Goal: Ask a question: Seek information or help from site administrators or community

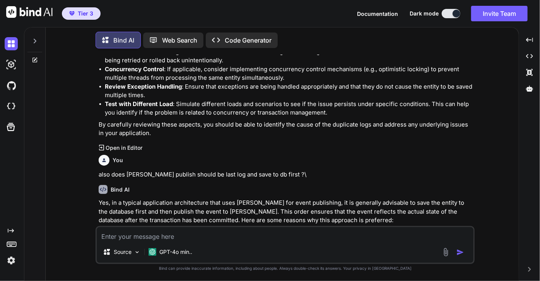
scroll to position [2011, 0]
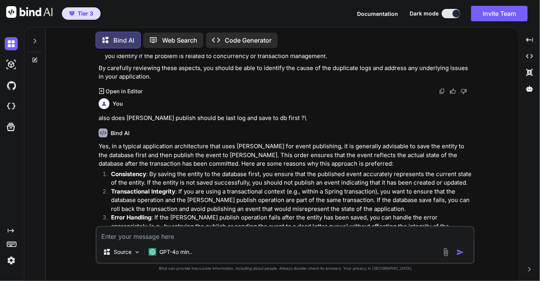
click at [36, 57] on icon at bounding box center [35, 58] width 3 height 3
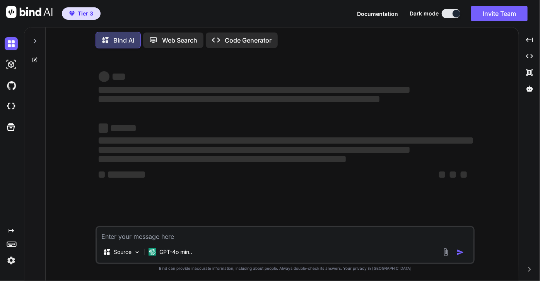
scroll to position [0, 0]
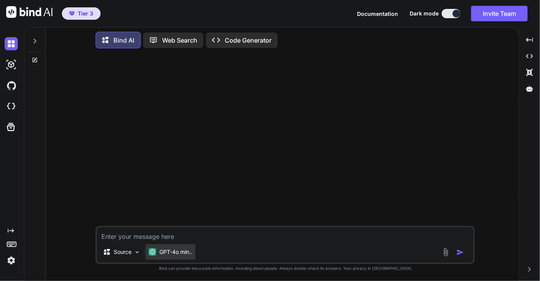
click at [175, 252] on p "GPT-4o min.." at bounding box center [175, 252] width 33 height 8
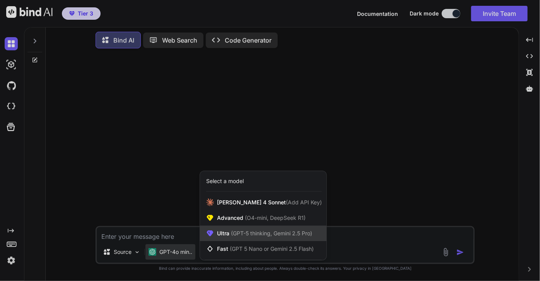
click at [247, 233] on span "(GPT-5 thinking, Gemini 2.5 Pro)" at bounding box center [270, 233] width 83 height 7
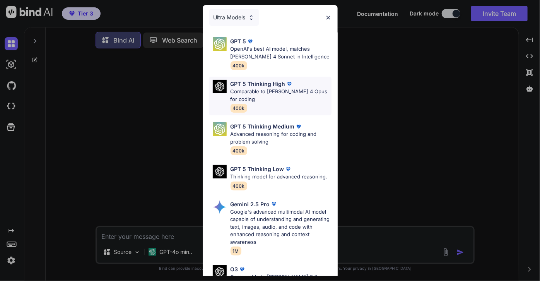
click at [274, 102] on p "Comparable to [PERSON_NAME] 4 Opus for coding" at bounding box center [280, 95] width 101 height 15
type textarea "x"
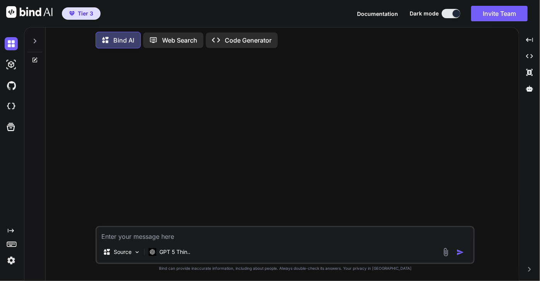
click at [146, 236] on textarea at bounding box center [285, 234] width 377 height 14
type textarea "m"
click at [192, 237] on textarea at bounding box center [285, 234] width 377 height 14
paste textarea "public class KafkaJpaEntityListener { private static KafkaJpaPublisher publishe…"
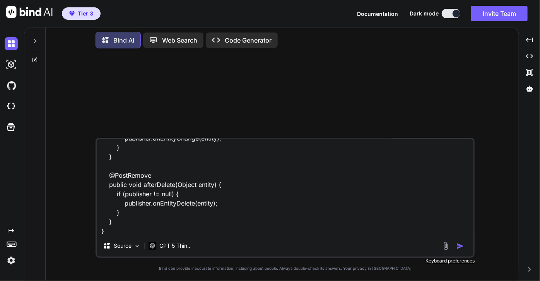
click at [164, 228] on textarea "public class KafkaJpaEntityListener { private static KafkaJpaPublisher publishe…" at bounding box center [285, 187] width 377 height 96
paste textarea "@Slf4j @RequiredArgsConstructor public class KafkaJpaPublisher implements Initi…"
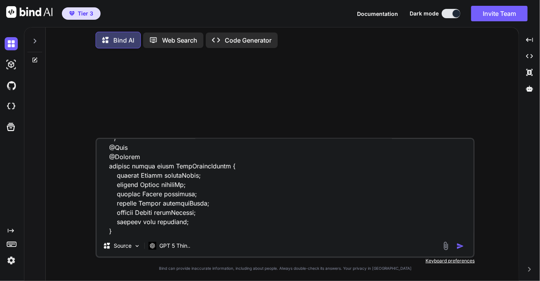
click at [162, 228] on textarea at bounding box center [285, 187] width 377 height 96
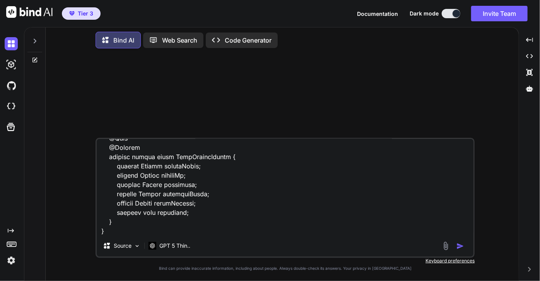
paste textarea "@Configuration @EnableJpaAuditing class SqlServerConfig { private final KafkaJp…"
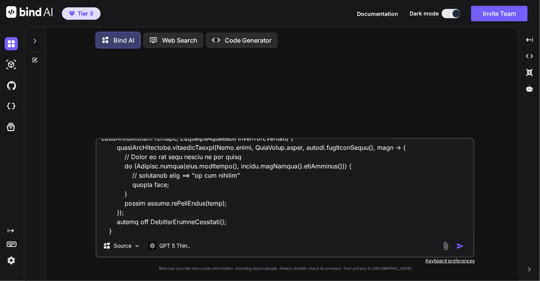
click at [216, 232] on textarea at bounding box center [285, 187] width 377 height 96
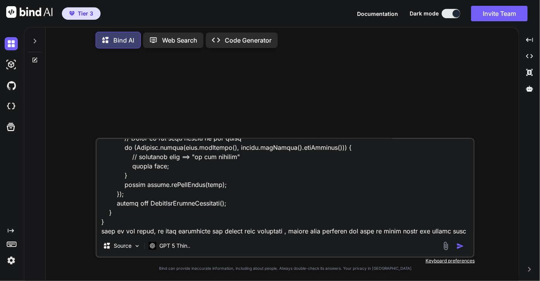
scroll to position [3304, 0]
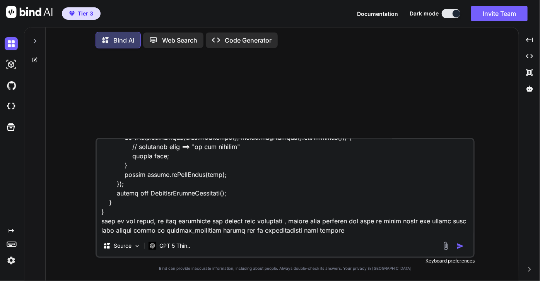
paste textarea "@ParameterizedTest @MethodSource void updateWire(UpdatableWiresDto request, Use…"
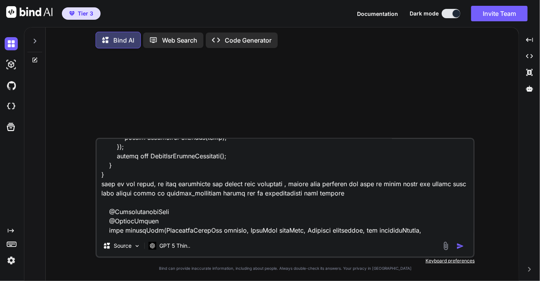
scroll to position [3433, 0]
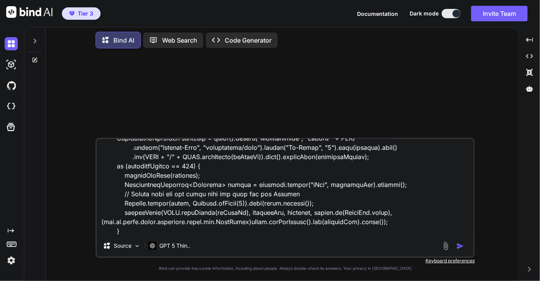
click at [155, 233] on textarea at bounding box center [285, 187] width 377 height 96
paste textarea "static Object[][] updateWire() { UpdatableWiresDto minimal = new UpdatableWires…"
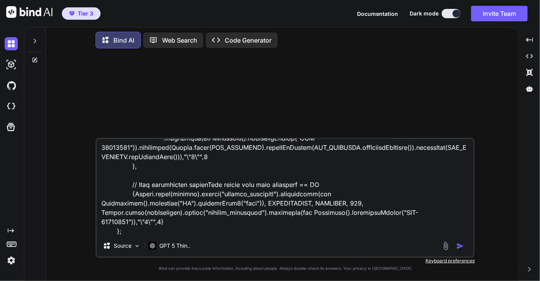
click at [201, 235] on div "Source GPT 5 Thin.." at bounding box center [284, 198] width 379 height 120
click at [190, 228] on textarea at bounding box center [285, 187] width 377 height 96
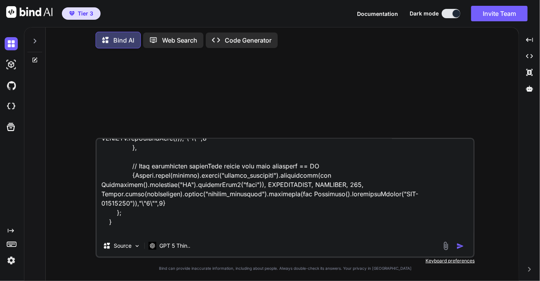
paste textarea "org.mockito.exceptions.verification.TooFewActualInvocations: org.springframewor…"
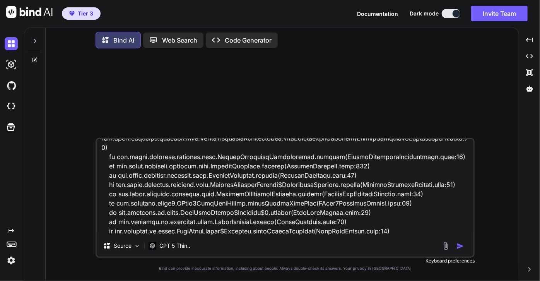
type textarea "public class KafkaJpaEntityListener { private static KafkaJpaPublisher publishe…"
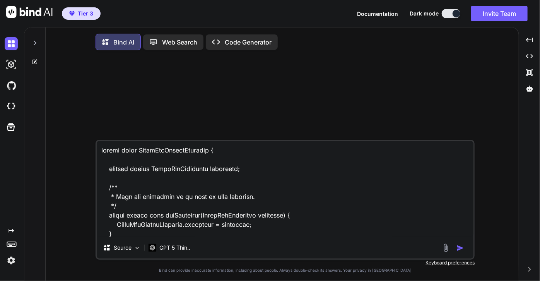
scroll to position [6189, 0]
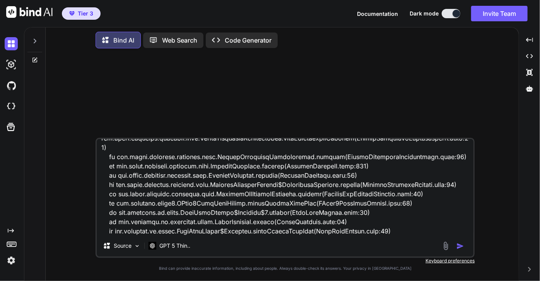
type textarea "x"
paste textarea "WiresCommandsIT:WiresCommand [INFO ] {walSessionId=ad0db7bf-7544-4edf-bf62-ad9c…"
type textarea "public class KafkaJpaEntityListener { private static KafkaJpaPublisher publishe…"
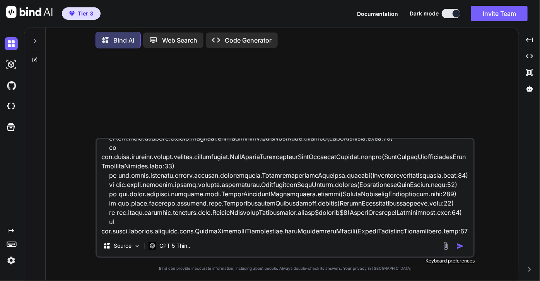
type textarea "x"
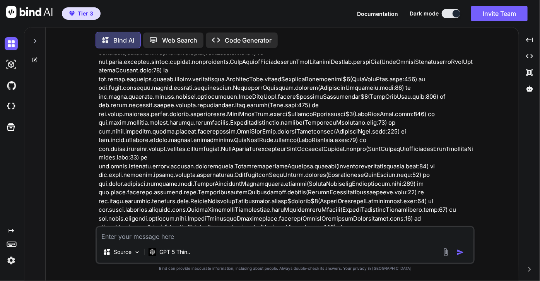
scroll to position [5557, 0]
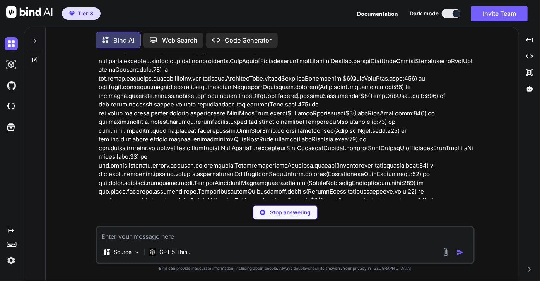
type textarea "x"
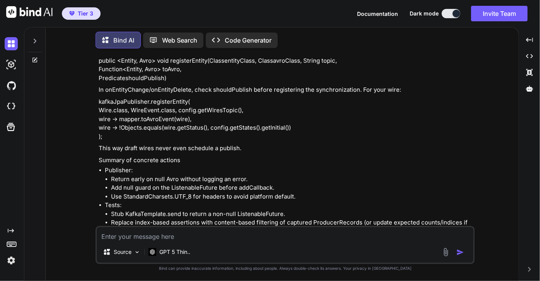
scroll to position [6702, 0]
drag, startPoint x: 245, startPoint y: 119, endPoint x: 174, endPoint y: 119, distance: 70.7
click at [174, 175] on li "Return early on null Avro without logging an error." at bounding box center [292, 179] width 362 height 9
click at [155, 240] on textarea at bounding box center [285, 234] width 377 height 14
click at [157, 237] on textarea at bounding box center [285, 234] width 377 height 14
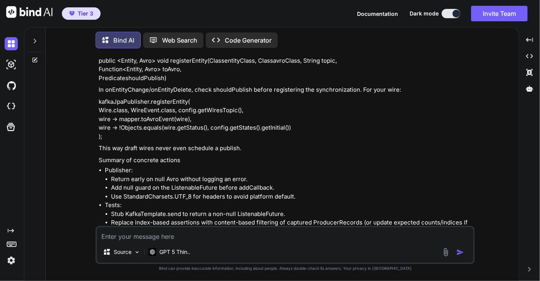
click at [161, 237] on textarea at bounding box center [285, 234] width 377 height 14
type textarea "o"
type textarea "x"
type textarea "ok"
type textarea "x"
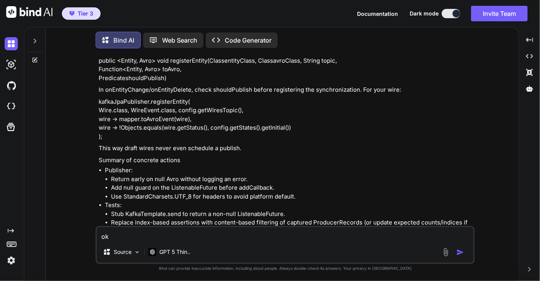
type textarea "oka"
type textarea "x"
type textarea "okay"
type textarea "x"
type textarea "okay"
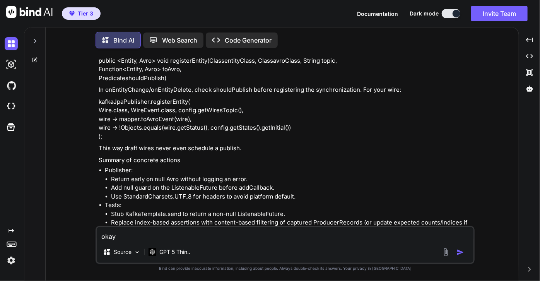
type textarea "x"
type textarea "okay c"
type textarea "x"
type textarea "okay ca"
type textarea "x"
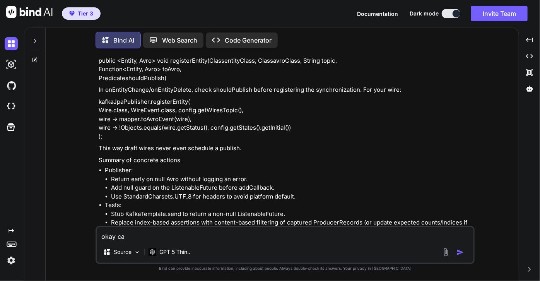
type textarea "okay can"
type textarea "x"
type textarea "okay can"
type textarea "x"
type textarea "okay can y"
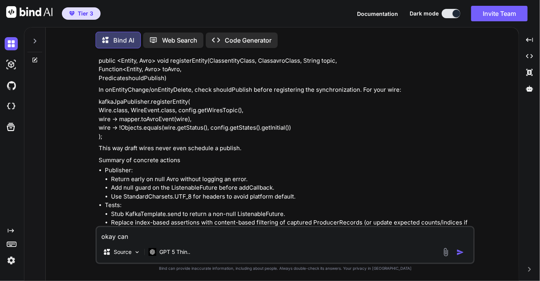
type textarea "x"
type textarea "okay can yo"
type textarea "x"
type textarea "okay can you"
type textarea "x"
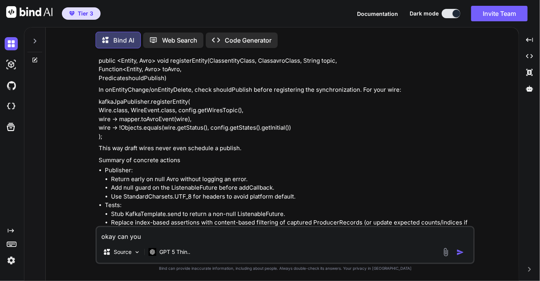
type textarea "okay can you"
type textarea "x"
type textarea "okay can you g"
type textarea "x"
type textarea "okay can you gi"
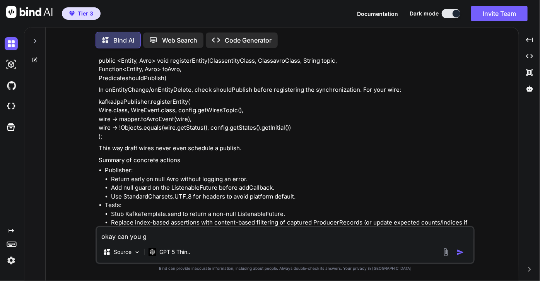
type textarea "x"
type textarea "okay can you giv"
type textarea "x"
type textarea "okay can you give"
type textarea "x"
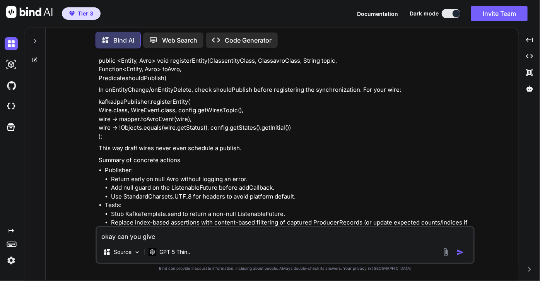
type textarea "okay can you give"
type textarea "x"
type textarea "okay can you give f"
type textarea "x"
type textarea "okay can you give fu"
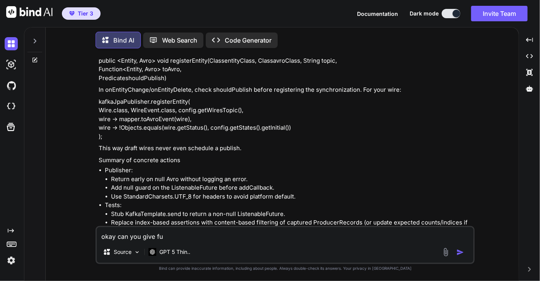
type textarea "x"
type textarea "okay can you give ful"
type textarea "x"
type textarea "okay can you give full"
type textarea "x"
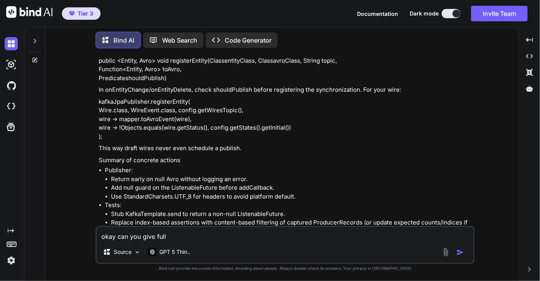
type textarea "okay can you give full"
type textarea "x"
type textarea "okay can you give full c"
type textarea "x"
type textarea "okay can you give full co"
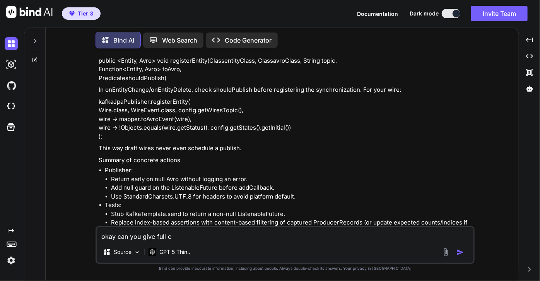
type textarea "x"
type textarea "okay can you give full cod"
type textarea "x"
type textarea "okay can you give full code"
type textarea "x"
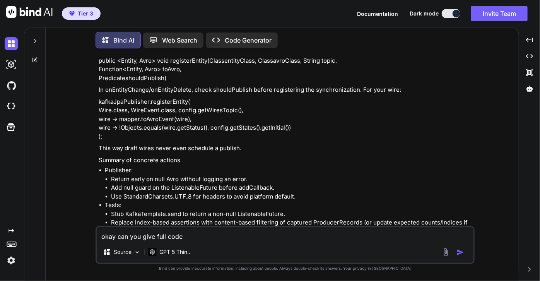
type textarea "okay can you give full code"
type textarea "x"
type textarea "okay can you give full code c"
type textarea "x"
type textarea "okay can you give full code cl"
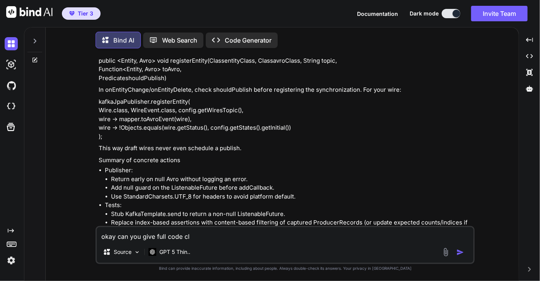
type textarea "x"
type textarea "okay can you give full code cla"
type textarea "x"
type textarea "okay can you give full code clas"
type textarea "x"
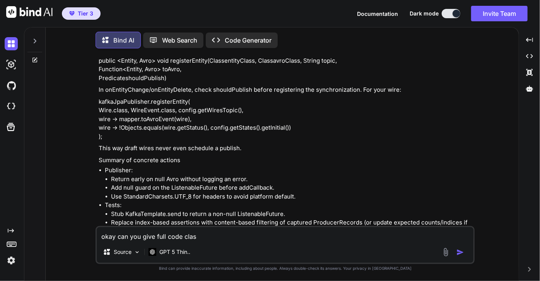
type textarea "okay can you give full code class"
type textarea "x"
type textarea "okay can you give full code classe"
type textarea "x"
type textarea "okay can you give full code classes"
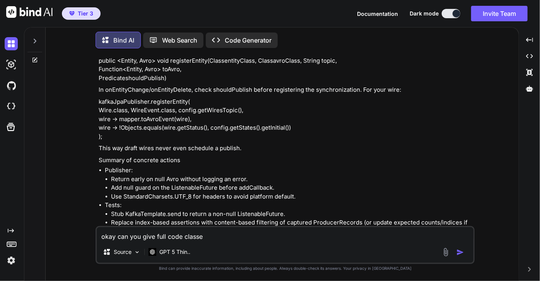
type textarea "x"
type textarea "okay can you give full code classe"
type textarea "x"
type textarea "okay can you give full code class"
type textarea "x"
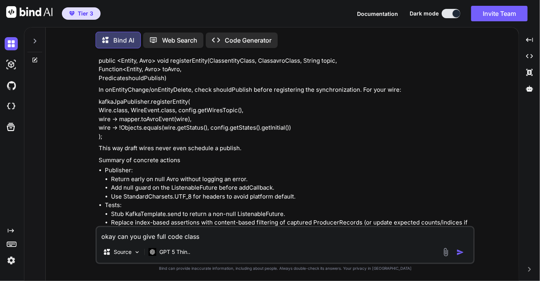
type textarea "okay can you give full code clas"
type textarea "x"
type textarea "okay can you give full code cla"
type textarea "x"
type textarea "okay can you give full code cl"
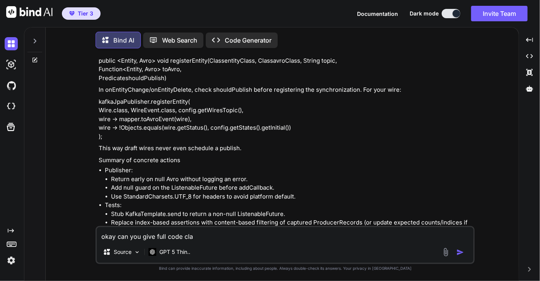
type textarea "x"
type textarea "okay can you give full code c"
type textarea "x"
type textarea "okay can you give full code"
type textarea "x"
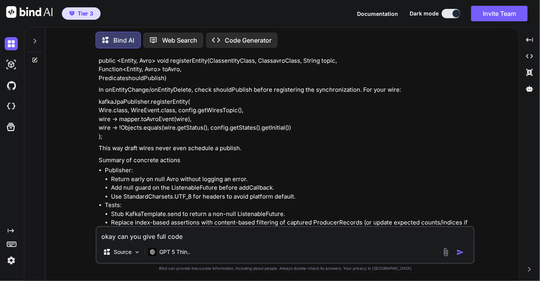
type textarea "okay can you give full code"
type textarea "x"
type textarea "okay can you give full code"
type textarea "x"
type textarea "okay can you give full code t"
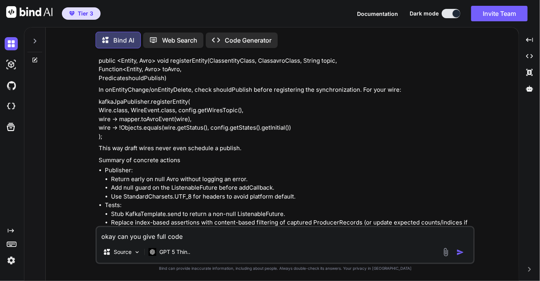
type textarea "x"
type textarea "okay can you give full code th"
type textarea "x"
type textarea "okay can you give full code tha"
type textarea "x"
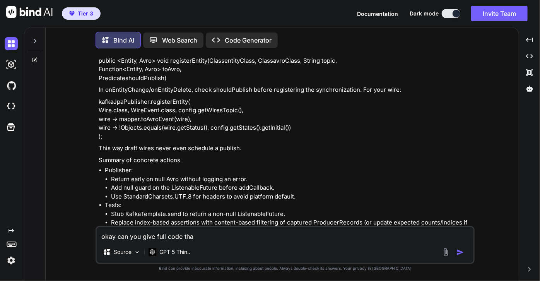
type textarea "okay can you give full code that"
type textarea "x"
type textarea "okay can you give full code that"
type textarea "x"
type textarea "okay can you give full code that n"
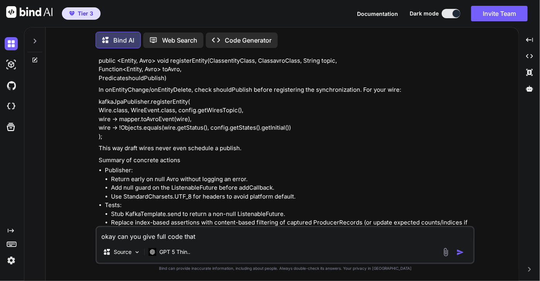
type textarea "x"
type textarea "okay can you give full code that ne"
type textarea "x"
type textarea "okay can you give full code that nee"
type textarea "x"
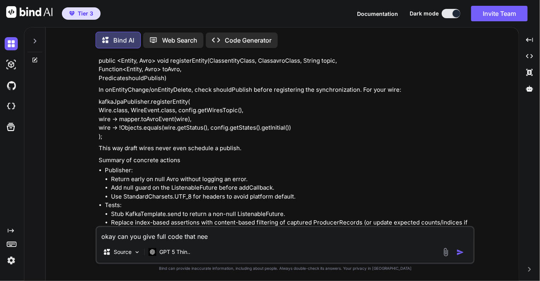
type textarea "okay can you give full code that need"
type textarea "x"
type textarea "okay can you give full code that need"
type textarea "x"
type textarea "okay can you give full code that need c"
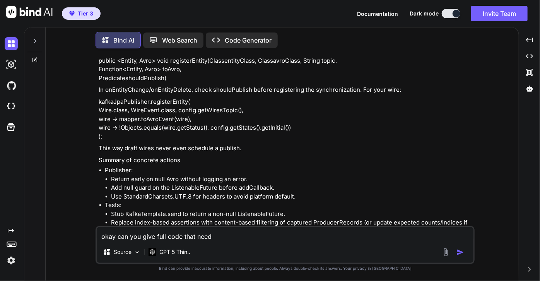
type textarea "x"
type textarea "okay can you give full code that need ch"
type textarea "x"
type textarea "okay can you give full code that need cha"
type textarea "x"
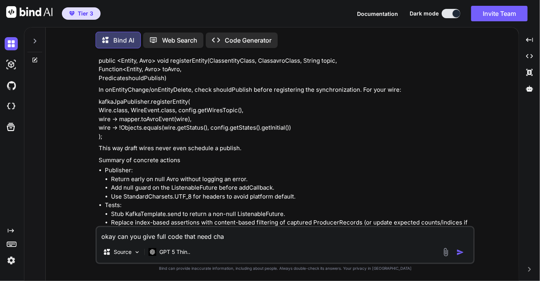
type textarea "okay can you give full code that need chan"
type textarea "x"
type textarea "okay can you give full code that need chang"
type textarea "x"
type textarea "okay can you give full code that need change"
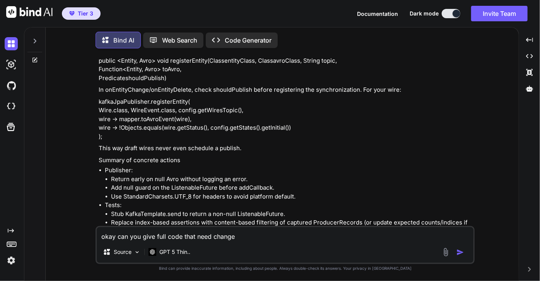
type textarea "x"
type textarea "okay can you give full code that need changes"
type textarea "x"
type textarea "okay can you give full code that need changes"
type textarea "x"
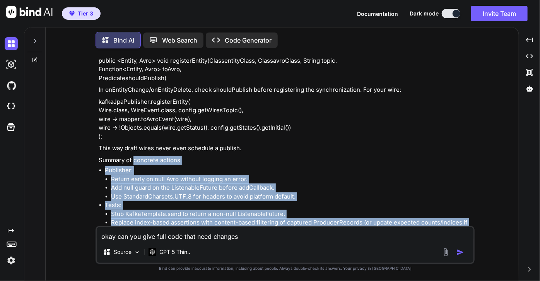
drag, startPoint x: 134, startPoint y: 99, endPoint x: 209, endPoint y: 171, distance: 104.4
copy div "concrete actions Publisher: Return early on null Avro without logging an error.…"
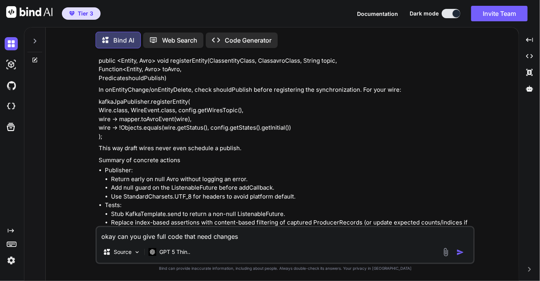
click at [278, 238] on textarea "okay can you give full code that need changes" at bounding box center [285, 234] width 377 height 14
type textarea "okay can you give full code that need changes m"
type textarea "x"
type textarea "okay can you give full code that need changes me"
type textarea "x"
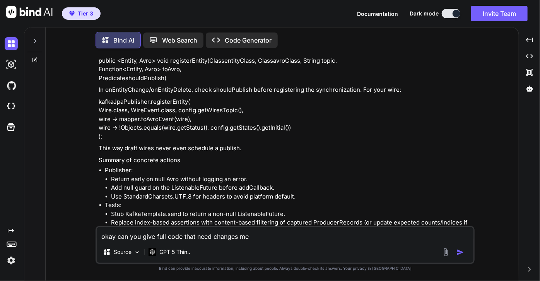
type textarea "okay can you give full code that need changes men"
type textarea "x"
type textarea "okay can you give full code that need changes ment"
type textarea "x"
type textarea "okay can you give full code that need changes menti"
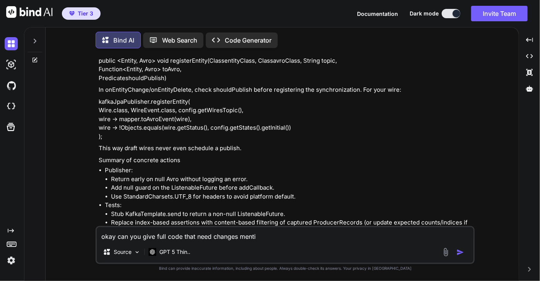
type textarea "x"
type textarea "okay can you give full code that need changes mentio"
type textarea "x"
type textarea "okay can you give full code that need changes mention"
type textarea "x"
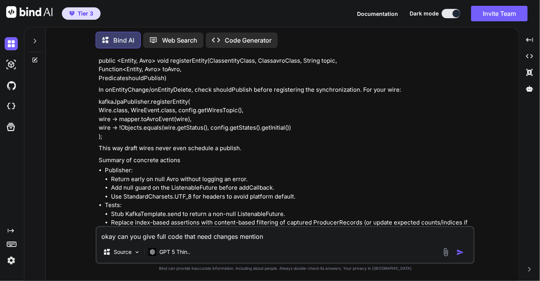
type textarea "okay can you give full code that need changes mentione"
type textarea "x"
type textarea "okay can you give full code that need changes mentioned"
type textarea "x"
type textarea "okay can you give full code that need changes mentioned"
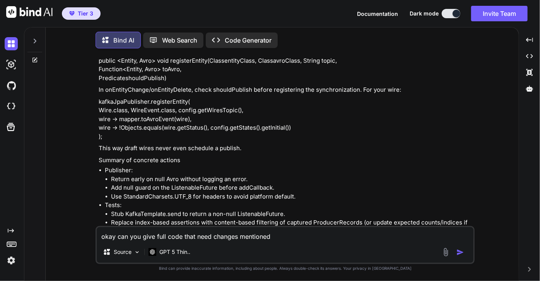
type textarea "x"
type textarea "okay can you give full code that need changes mentioned a"
type textarea "x"
type textarea "okay can you give full code that need changes mentioned ab"
type textarea "x"
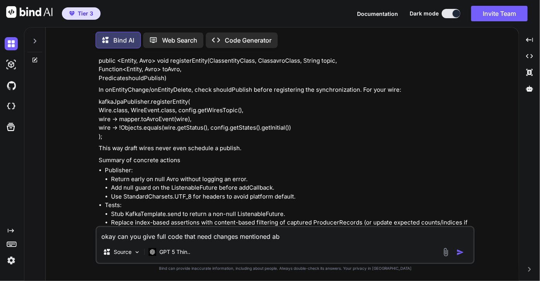
type textarea "okay can you give full code that need changes mentioned abo"
type textarea "x"
type textarea "okay can you give full code that need changes mentioned abov"
type textarea "x"
type textarea "okay can you give full code that need changes mentioned above"
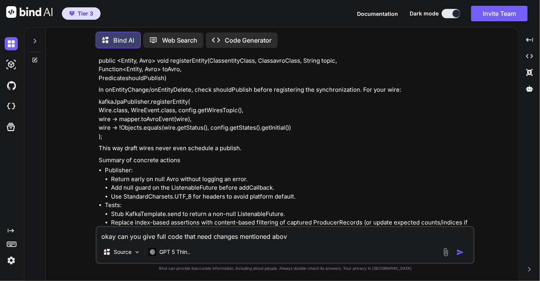
type textarea "x"
type textarea "okay can you give full code that need changes mentioned above"
type textarea "x"
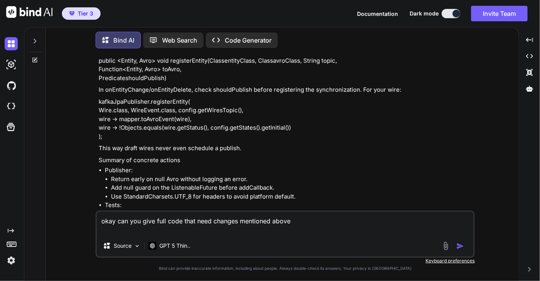
paste textarea "concrete actions Publisher: Return early on null Avro without logging an error.…"
type textarea "okay can you give full code that need changes mentioned above concrete actions …"
type textarea "x"
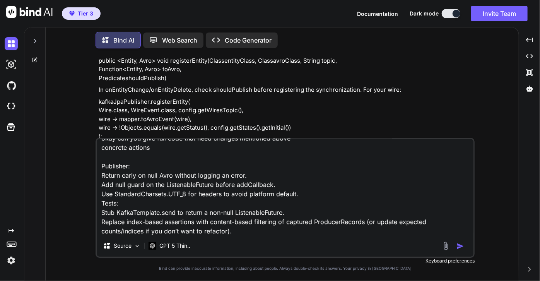
type textarea "okay can you give full code that need changes mentioned above concrete actions …"
type textarea "x"
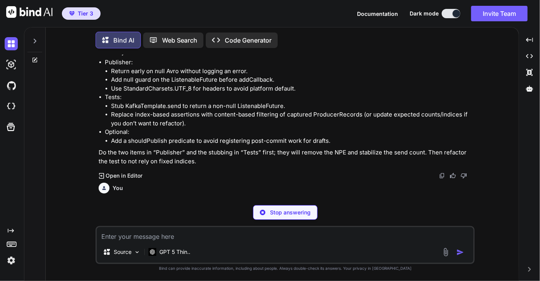
scroll to position [6810, 0]
type textarea "x"
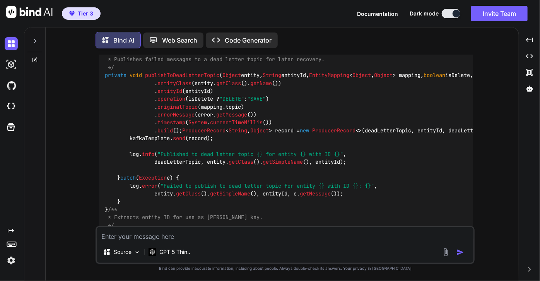
scroll to position [7944, 0]
click at [166, 149] on div "private final Map < Class <?>, EntityMapping <?, ?>> entityMappings = new Concu…" at bounding box center [286, 39] width 374 height 1242
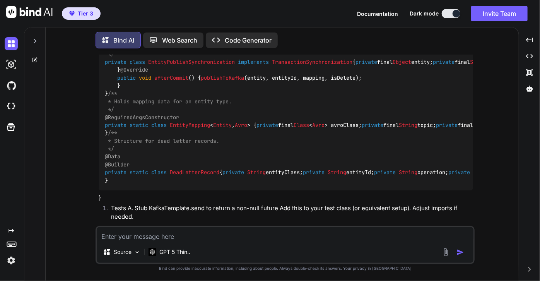
scroll to position [8428, 0]
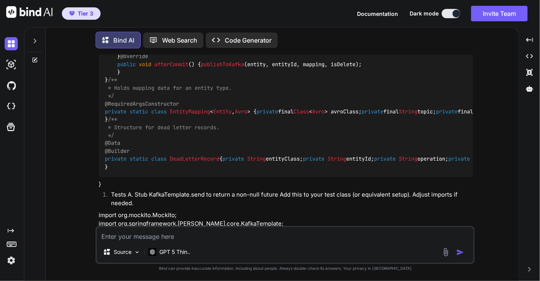
drag, startPoint x: 105, startPoint y: 126, endPoint x: 187, endPoint y: 154, distance: 86.5
copy code "/** * Performs actual Kafka publishing, with retry and error handling. */ priva…"
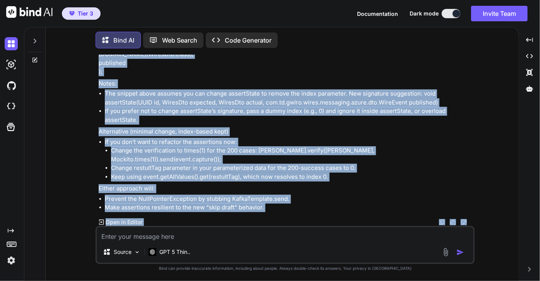
scroll to position [9204, 0]
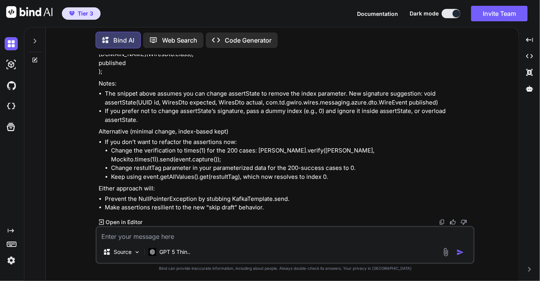
drag, startPoint x: 117, startPoint y: 71, endPoint x: 197, endPoint y: 184, distance: 138.7
copy code "@Override public void onFailure ( Throwable ex ) { if (retryCount < properties.…"
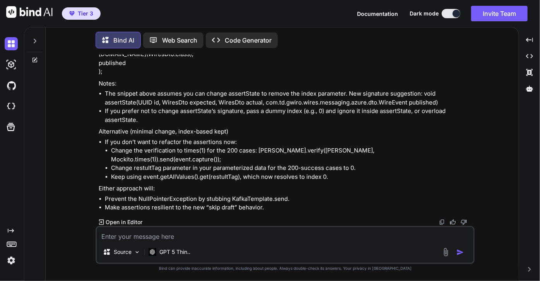
scroll to position [9692, 0]
drag, startPoint x: 326, startPoint y: 156, endPoint x: 97, endPoint y: 132, distance: 230.1
click at [97, 132] on div "You Bind AI You changed the mapper to return null for draft wires, which is fin…" at bounding box center [285, 140] width 377 height 171
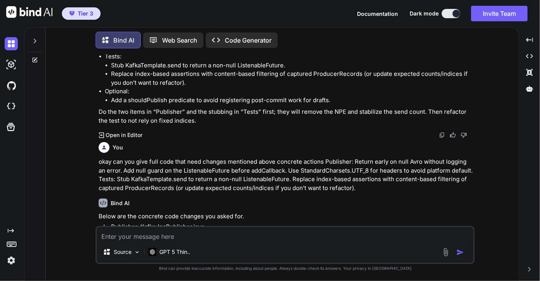
scroll to position [6849, 0]
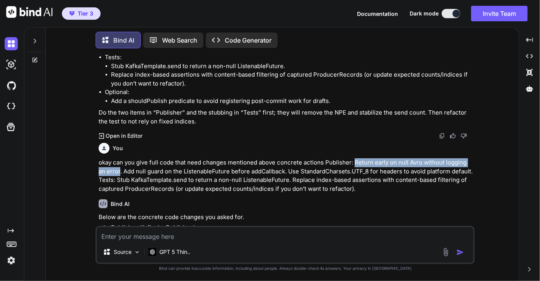
drag, startPoint x: 353, startPoint y: 101, endPoint x: 111, endPoint y: 109, distance: 241.7
click at [111, 158] on p "okay can you give full code that need changes mentioned above concrete actions …" at bounding box center [286, 175] width 374 height 35
copy p "Return early on null Avro without logging an error"
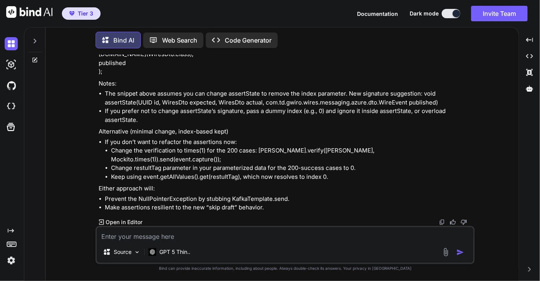
scroll to position [9724, 0]
drag, startPoint x: 99, startPoint y: 135, endPoint x: 322, endPoint y: 162, distance: 224.7
click at [322, 162] on div "You Bind AI You changed the mapper to return null for draft wires, which is fin…" at bounding box center [285, 140] width 377 height 171
copy p "@BeforeEach void stubKafkaSend() { SettableListenableFuture<SendResult<String, …"
click at [177, 238] on textarea at bounding box center [285, 234] width 377 height 14
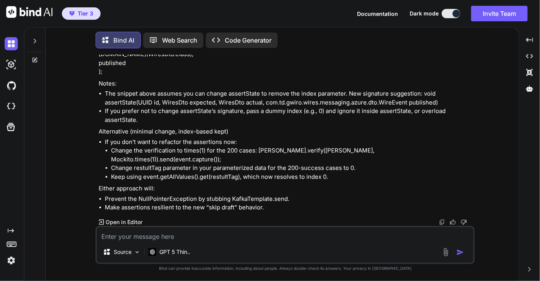
type textarea "o"
type textarea "x"
type textarea "oh"
type textarea "x"
type textarea "oh"
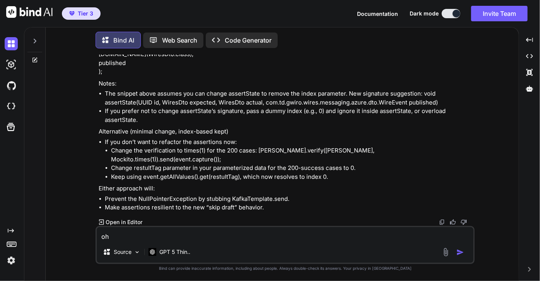
type textarea "x"
type textarea "oh i"
type textarea "x"
type textarea "oh i"
type textarea "x"
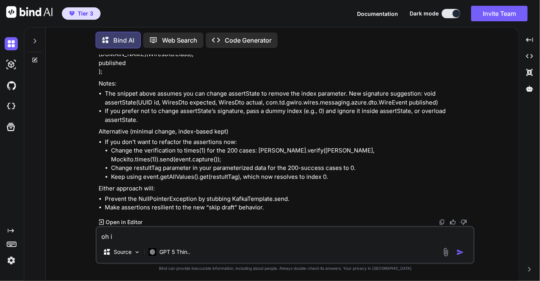
type textarea "oh i h"
type textarea "x"
type textarea "oh i ha"
type textarea "x"
type textarea "oh i hav"
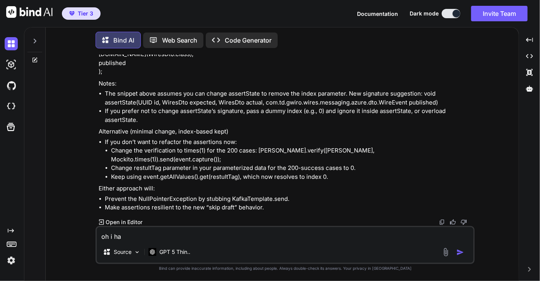
type textarea "x"
type textarea "oh i have"
type textarea "x"
type textarea "oh i have"
type textarea "x"
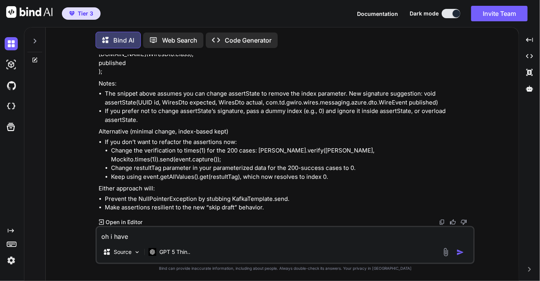
type textarea "oh i have t"
type textarea "x"
type textarea "oh i have th"
type textarea "x"
type textarea "oh i have thi"
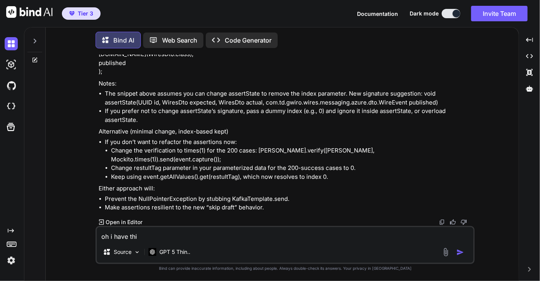
type textarea "x"
type textarea "oh i have this"
type textarea "x"
type textarea "oh i have this"
type textarea "x"
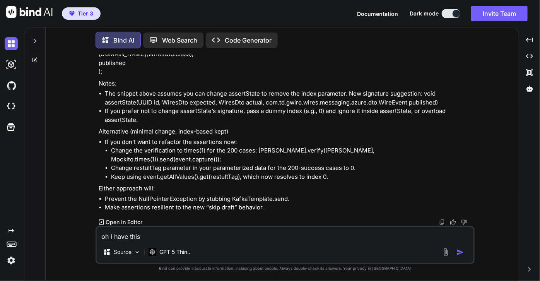
type textarea "oh i have this i"
type textarea "x"
type textarea "oh i have this in"
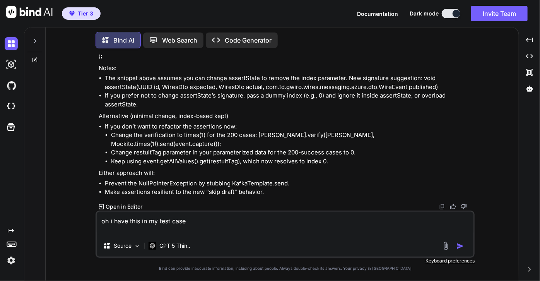
paste textarea "@BeforeEach public void init() { Mockito.lenient().when(clock.instant()).thenRe…"
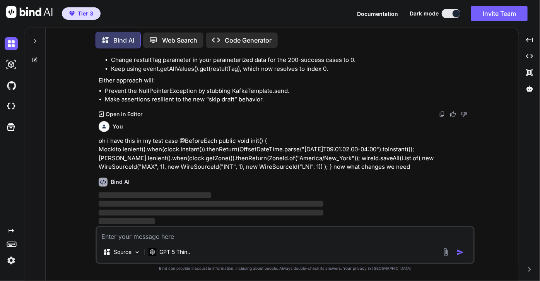
scroll to position [9929, 0]
drag, startPoint x: 96, startPoint y: 154, endPoint x: 297, endPoint y: 153, distance: 201.0
click at [297, 153] on div "You Bind AI You changed the mapper to return null for draft wires, which is fin…" at bounding box center [284, 168] width 379 height 226
copy p "Mockito.verify(kafka, Mockito.atLeastOnce()).send(event.capture());"
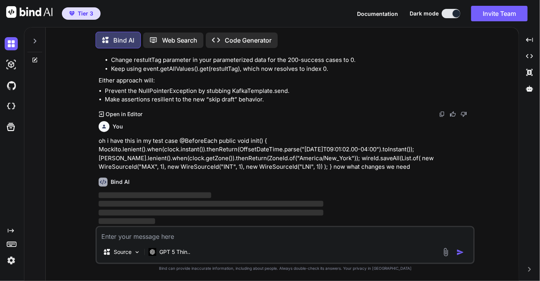
drag, startPoint x: 396, startPoint y: 182, endPoint x: 95, endPoint y: 56, distance: 326.5
click at [95, 56] on div "You Bind AI You changed the mapper to return null for draft wires, which is fin…" at bounding box center [285, 168] width 467 height 226
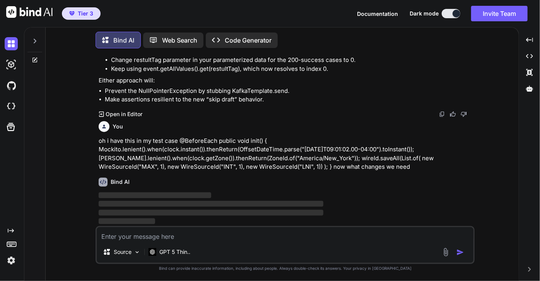
drag, startPoint x: 98, startPoint y: 68, endPoint x: 399, endPoint y: 199, distance: 328.1
click at [399, 199] on div "You Bind AI You changed the mapper to return null for draft wires, which is fin…" at bounding box center [285, 140] width 377 height 171
drag, startPoint x: 125, startPoint y: 176, endPoint x: 95, endPoint y: 82, distance: 98.8
click at [95, 82] on div "You Bind AI You changed the mapper to return null for draft wires, which is fin…" at bounding box center [285, 168] width 467 height 226
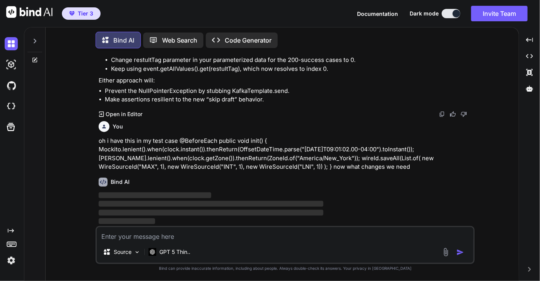
copy div "// Capture at least one send Mockito.verify(kafka, Mockito.atLeastOnce()).send(…"
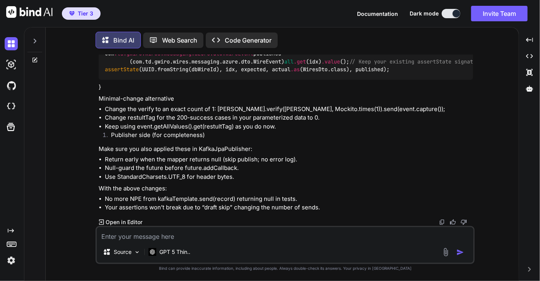
scroll to position [11178, 0]
click at [169, 237] on textarea at bounding box center [285, 234] width 377 height 14
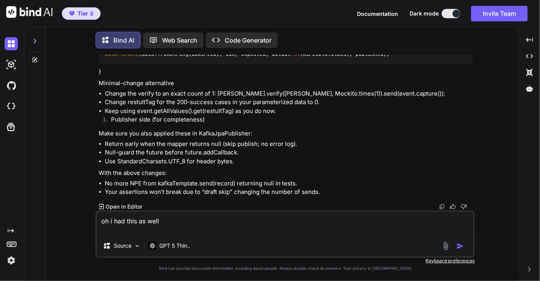
paste textarea "private void assertState(UUID id, int eTag, WiresDto expected, WiresDto respons…"
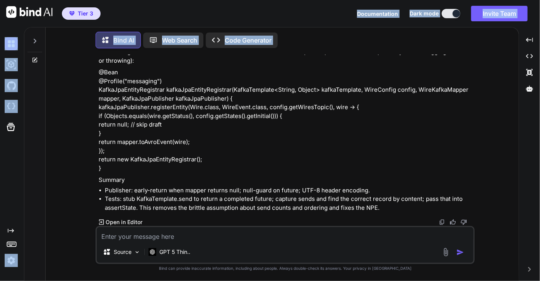
scroll to position [13359, 0]
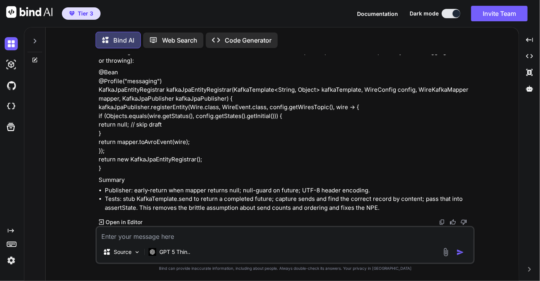
drag, startPoint x: 116, startPoint y: 123, endPoint x: 114, endPoint y: 80, distance: 43.4
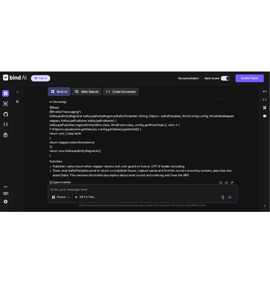
scroll to position [12845, 0]
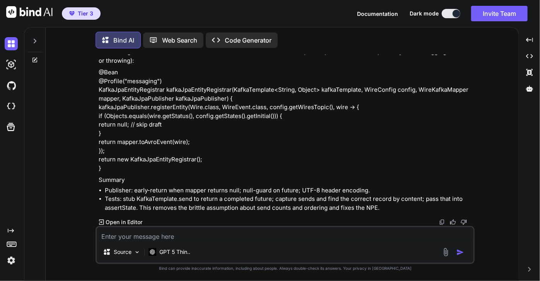
drag, startPoint x: 117, startPoint y: 102, endPoint x: 101, endPoint y: 89, distance: 21.4
copy code "private void publishToKafka ( Object entity, String entityId, EntityMapping < O…"
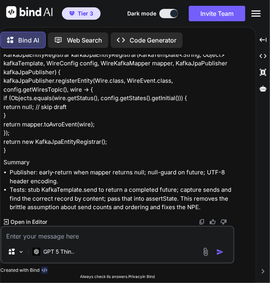
scroll to position [19066, 0]
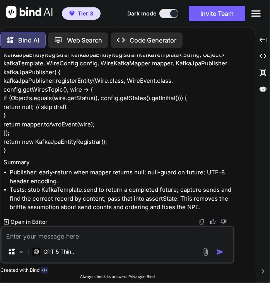
click at [55, 234] on textarea at bounding box center [118, 234] width 232 height 14
click at [30, 237] on textarea at bounding box center [118, 234] width 232 height 14
paste textarea "java: cannot find symbol symbol: method any(java.lang.Class<org.apache.kafka.cl…"
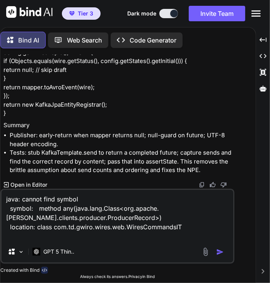
click at [195, 227] on textarea "java: cannot find symbol symbol: method any(java.lang.Class<org.apache.kafka.cl…" at bounding box center [118, 215] width 232 height 51
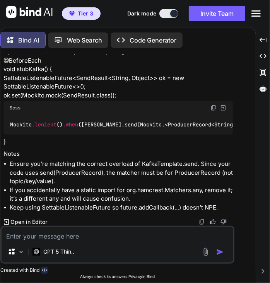
scroll to position [20402, 0]
drag, startPoint x: 88, startPoint y: 171, endPoint x: 10, endPoint y: 153, distance: 80.5
click at [10, 32] on div "Mockito .lenient () .when (kafka.send(org.mockito.ArgumentMatchers.<ProducerRec…" at bounding box center [117, 22] width 229 height 20
copy code "Mockito .lenient () .when (kafka.send(org.mockito.ArgumentMatchers.<ProducerRec…"
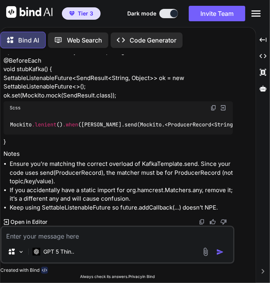
scroll to position [20422, 0]
drag, startPoint x: 83, startPoint y: 151, endPoint x: 7, endPoint y: 133, distance: 79.0
click at [7, 32] on div "Mockito .lenient () .when (kafka.send(org.mockito.ArgumentMatchers.<ProducerRec…" at bounding box center [117, 22] width 229 height 20
copy code "Mockito .lenient () .when (kafka.send(org.mockito.ArgumentMatchers.<ProducerRec…"
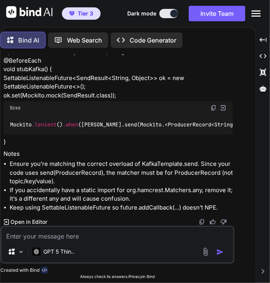
drag, startPoint x: 10, startPoint y: 158, endPoint x: 1, endPoint y: 127, distance: 32.5
click at [1, 127] on div "You Bind AI You changed the mapper to return null for draft wires, which is fin…" at bounding box center [117, 169] width 234 height 228
drag, startPoint x: 49, startPoint y: 124, endPoint x: 151, endPoint y: 140, distance: 102.5
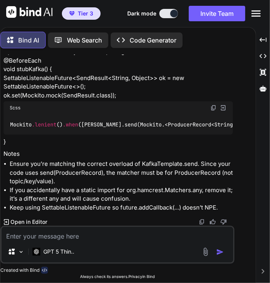
scroll to position [19470, 0]
drag, startPoint x: 10, startPoint y: 103, endPoint x: 157, endPoint y: 225, distance: 190.8
drag, startPoint x: 62, startPoint y: 201, endPoint x: 9, endPoint y: 174, distance: 59.3
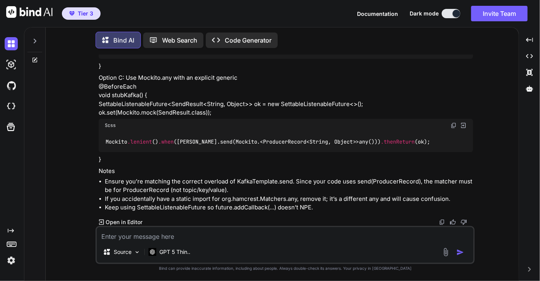
scroll to position [15397, 0]
